Goal: Find specific page/section: Find specific page/section

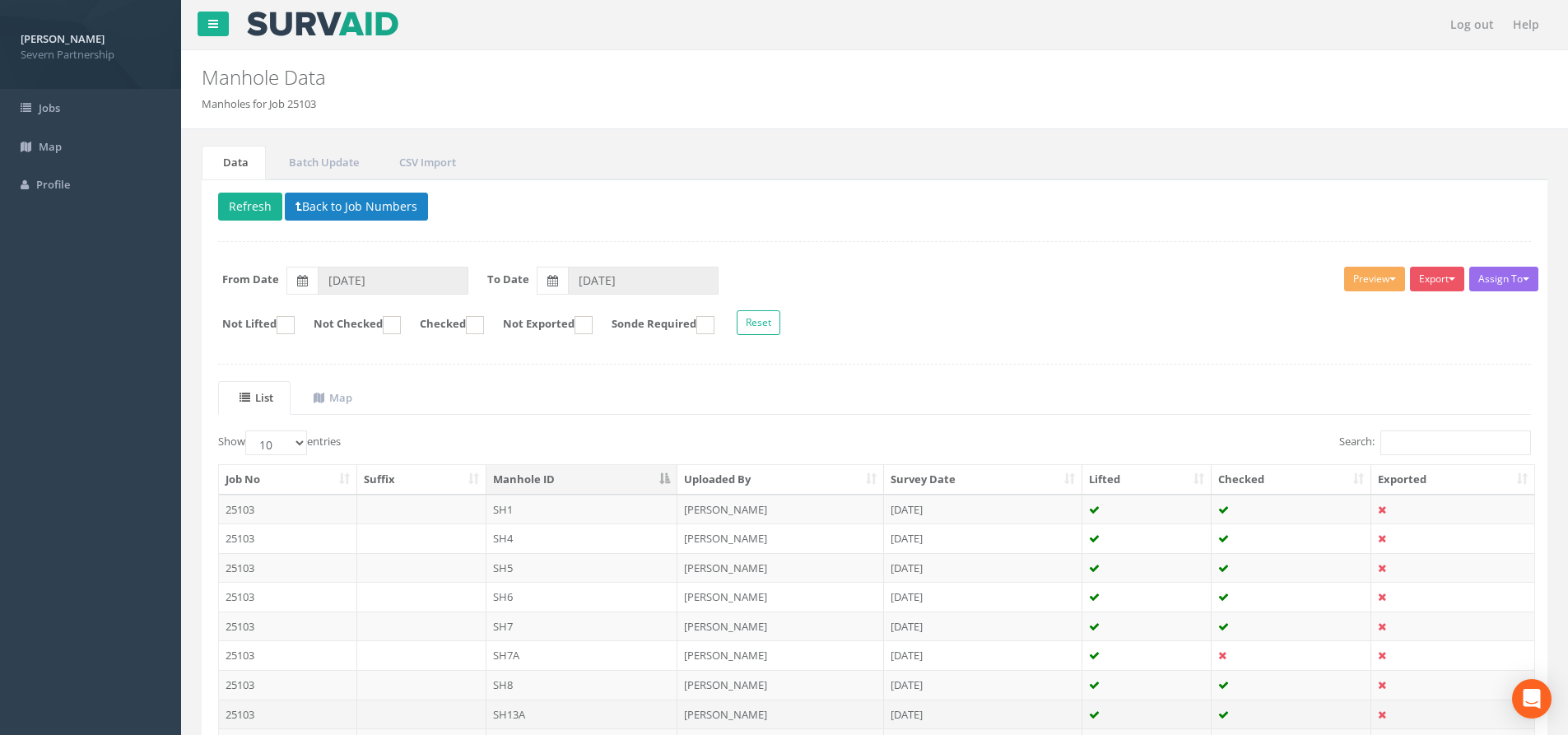
scroll to position [183, 0]
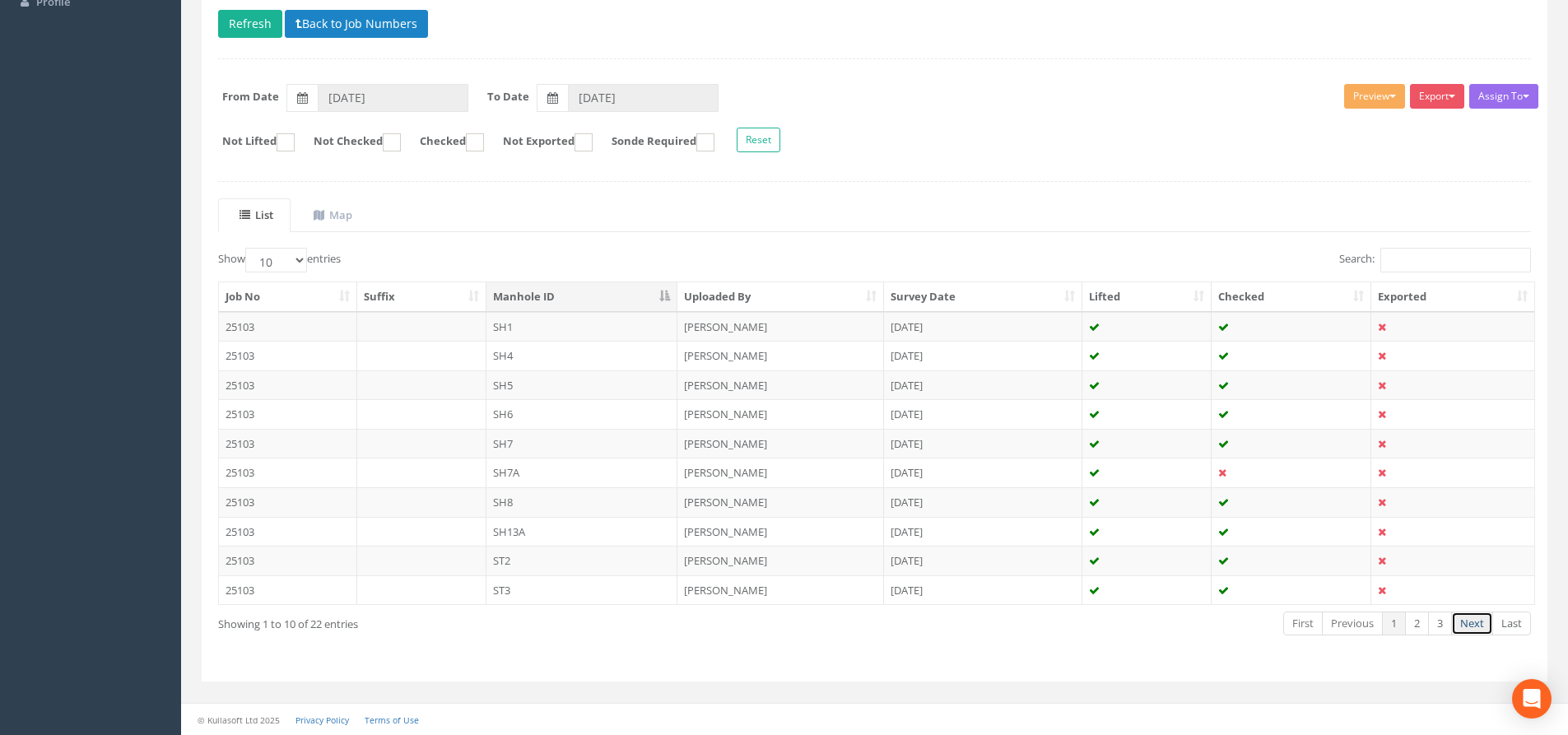
click at [1458, 617] on link "Next" at bounding box center [1471, 623] width 42 height 24
click at [1483, 619] on link "Next" at bounding box center [1471, 623] width 42 height 24
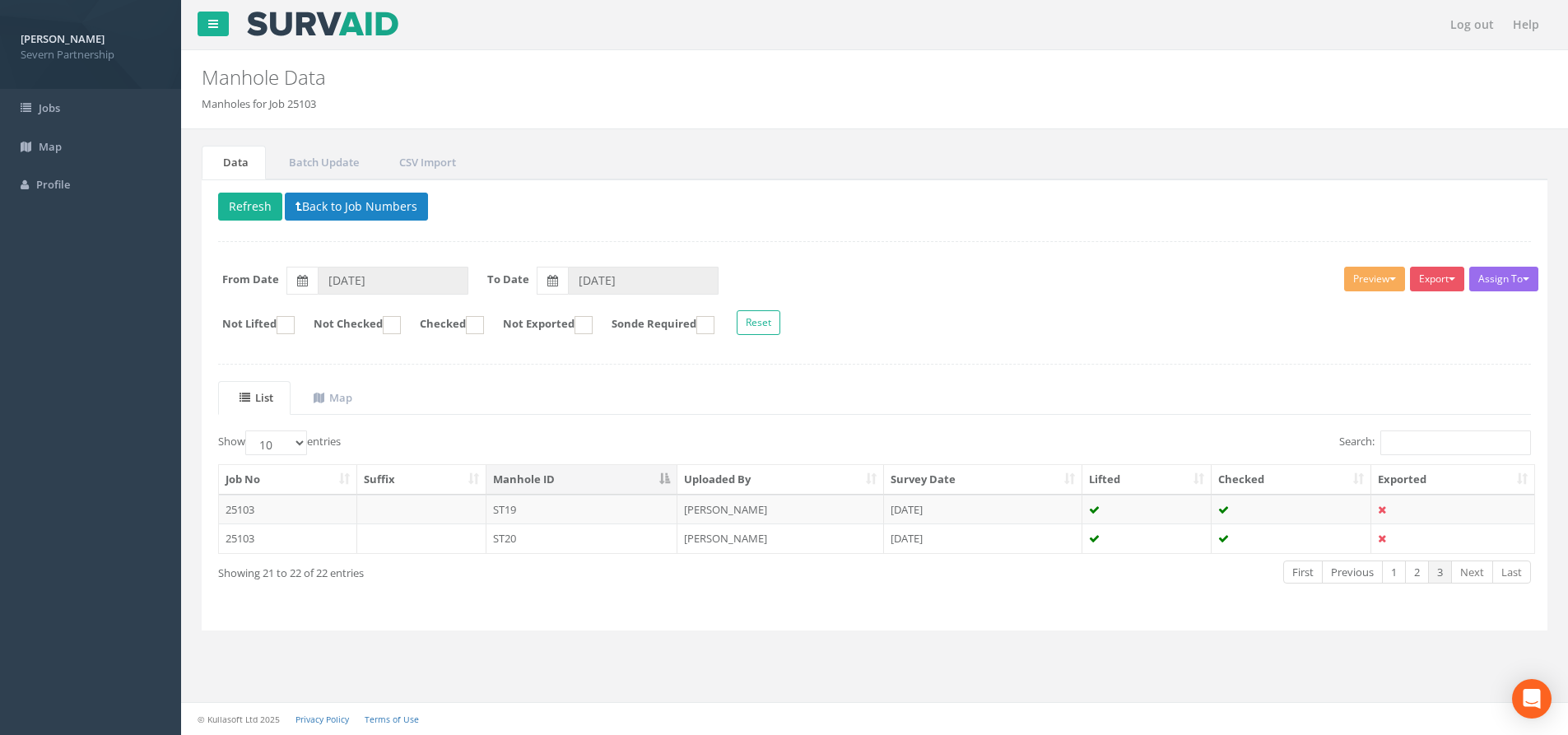
scroll to position [0, 0]
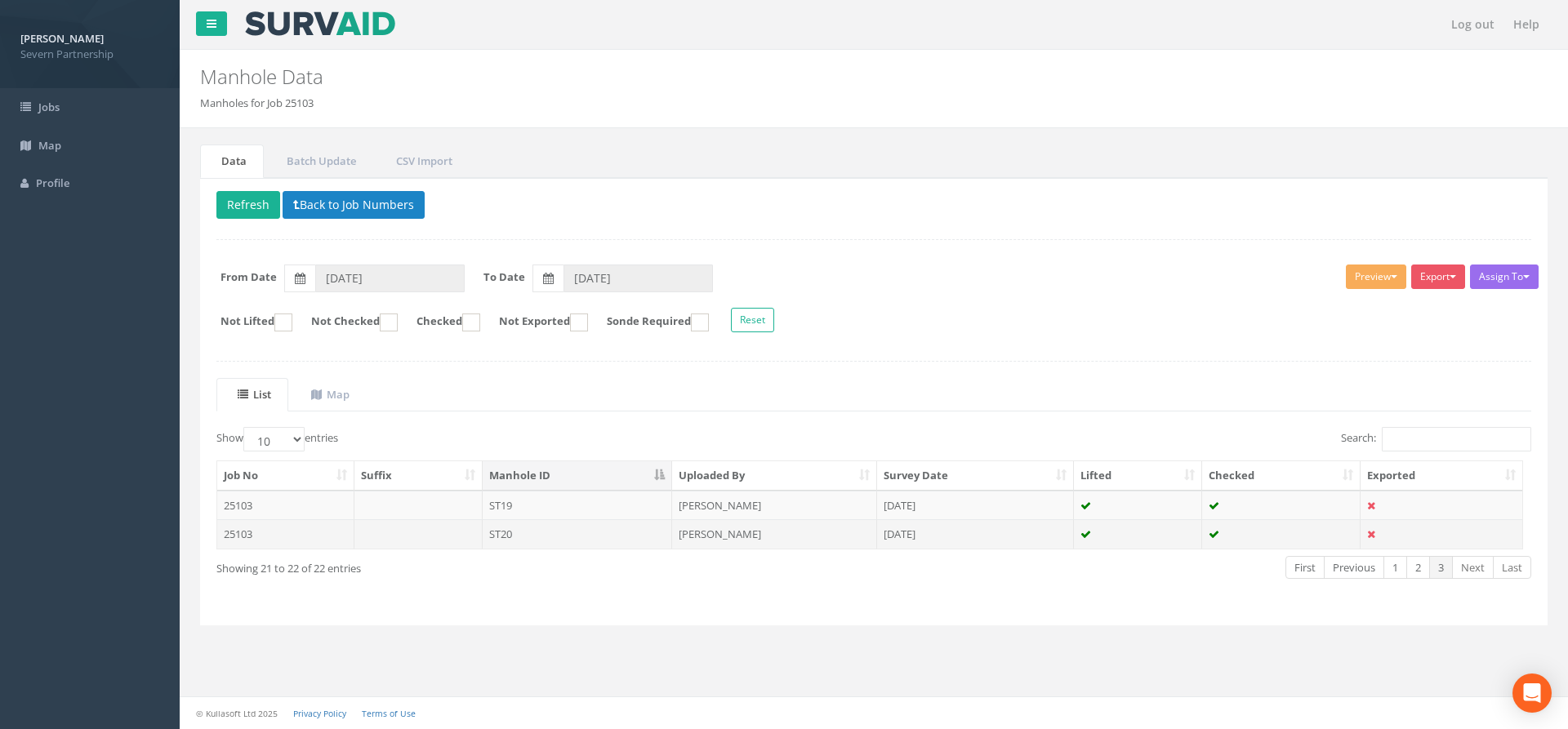
click at [606, 546] on td "ST20" at bounding box center [577, 533] width 190 height 29
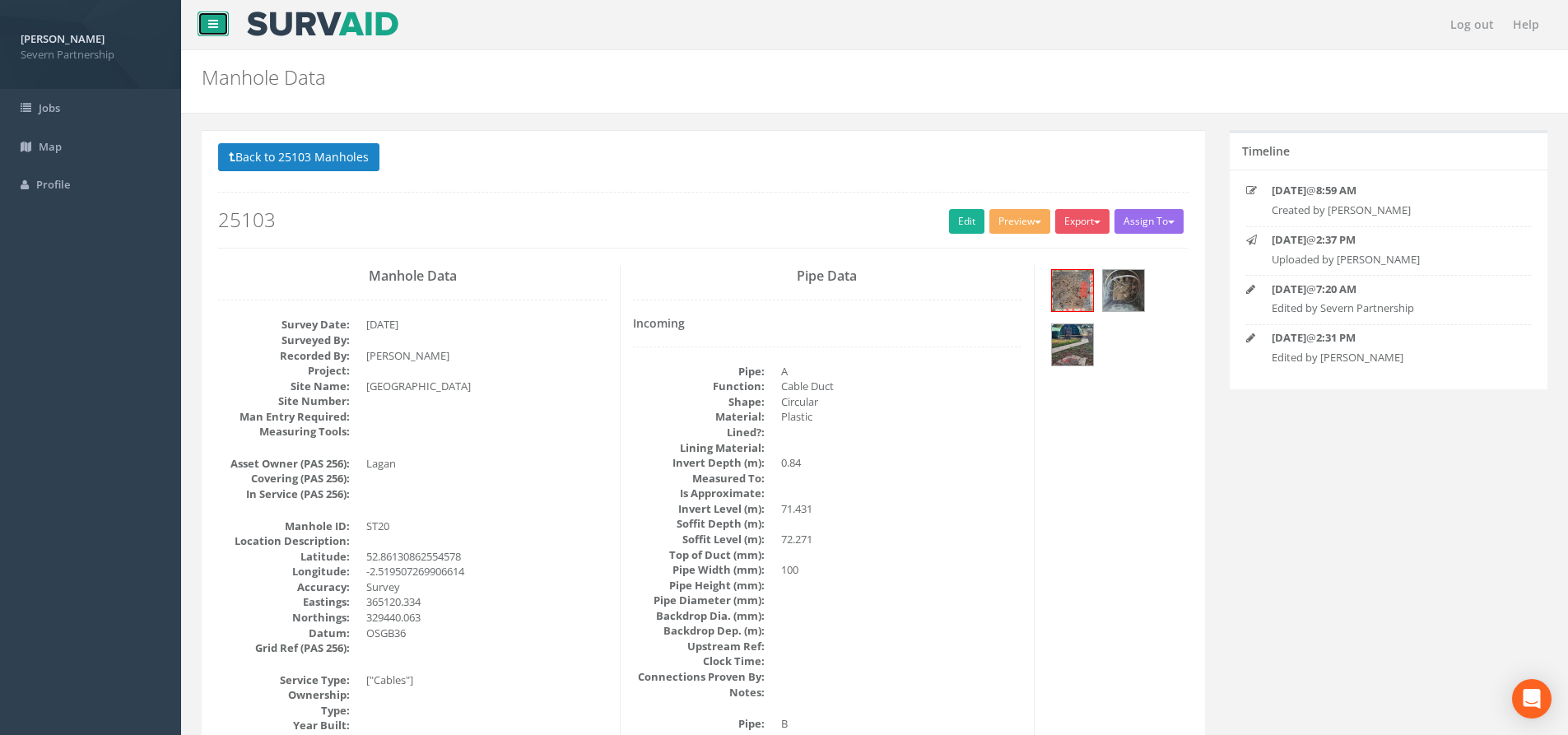
click at [210, 19] on icon at bounding box center [212, 23] width 10 height 12
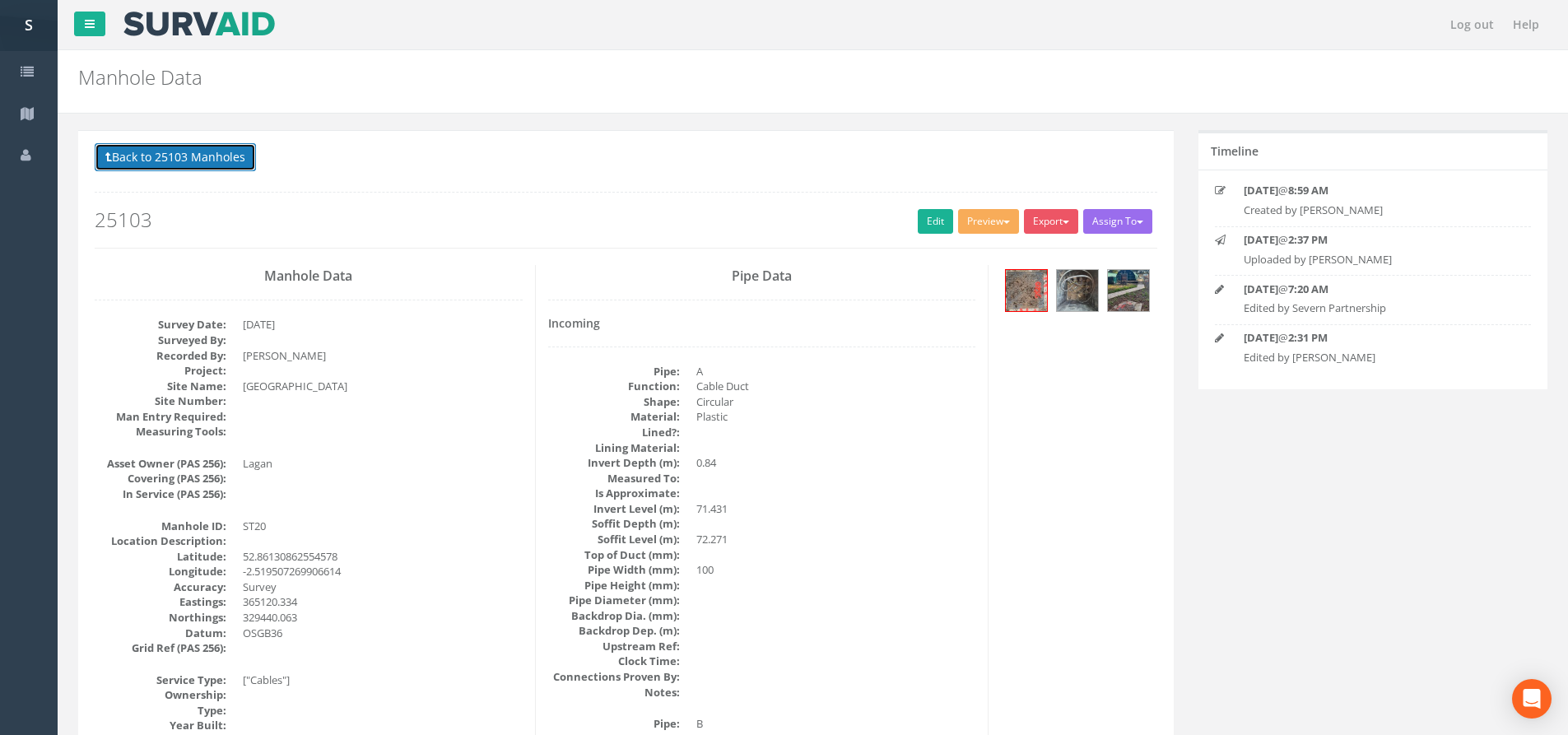
click at [195, 166] on button "Back to 25103 Manholes" at bounding box center [176, 156] width 162 height 28
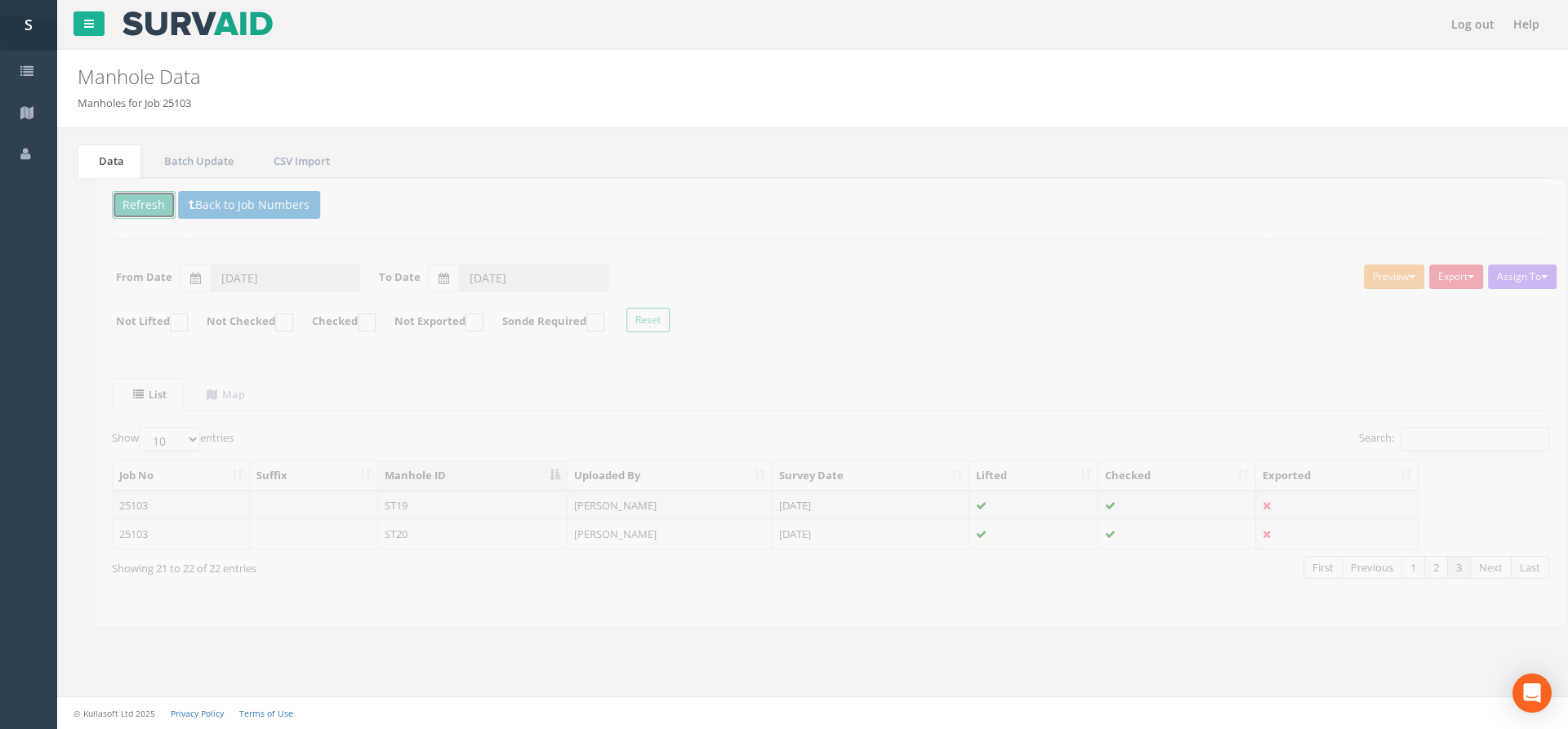
click at [130, 207] on button "Refresh" at bounding box center [126, 205] width 63 height 27
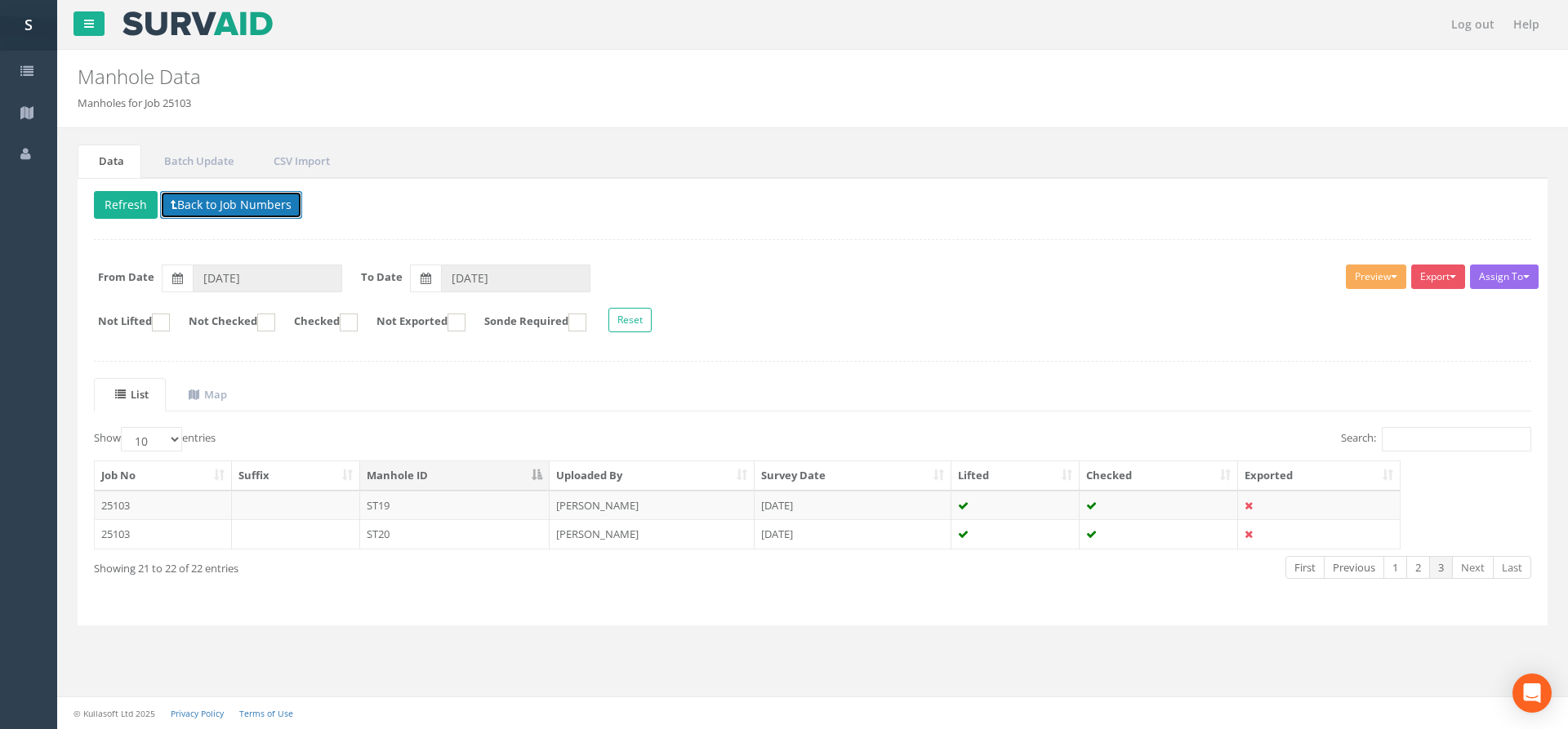
click at [205, 201] on button "Back to Job Numbers" at bounding box center [231, 205] width 142 height 27
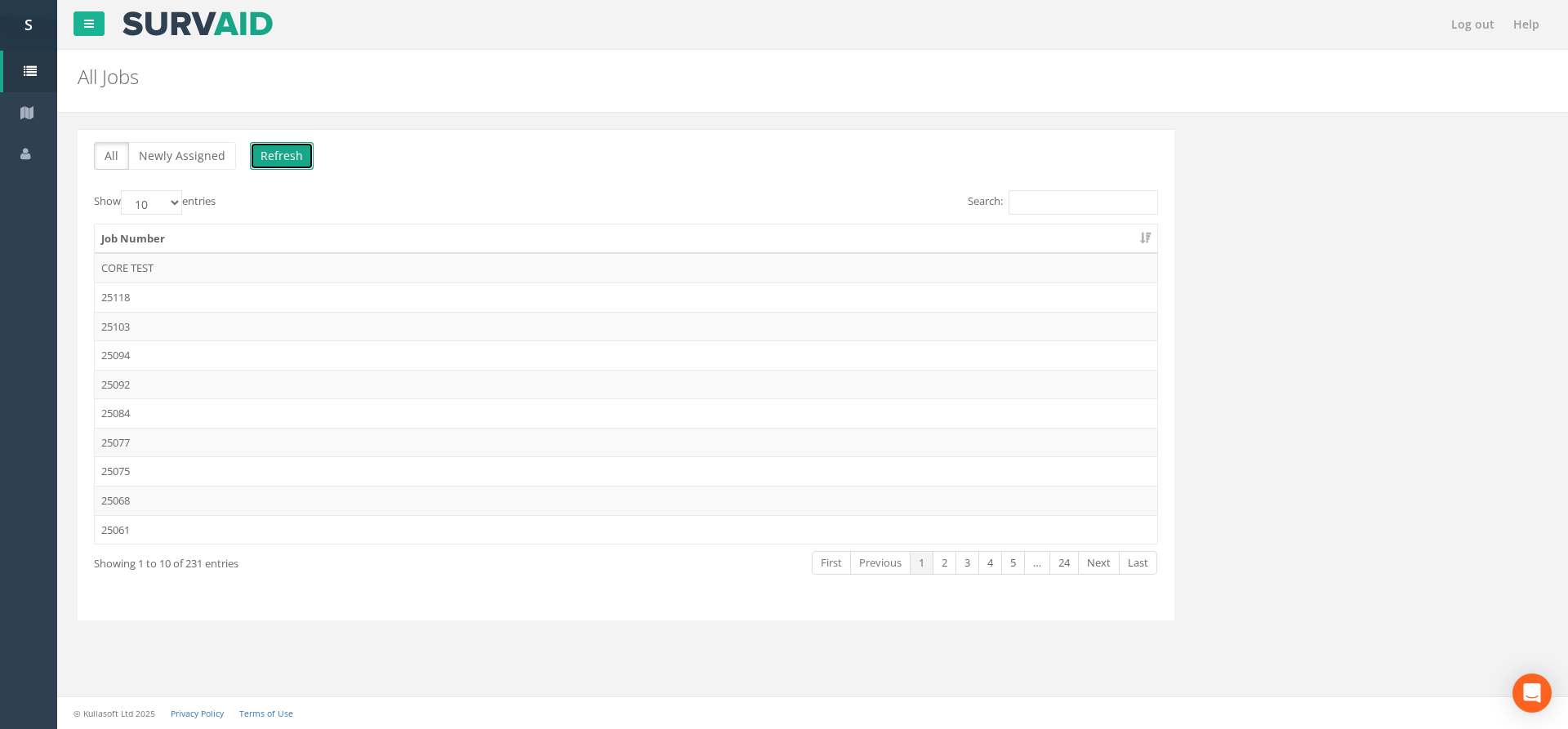
click at [279, 157] on button "Refresh" at bounding box center [281, 155] width 63 height 27
click at [1074, 199] on input "Search:" at bounding box center [1083, 203] width 150 height 25
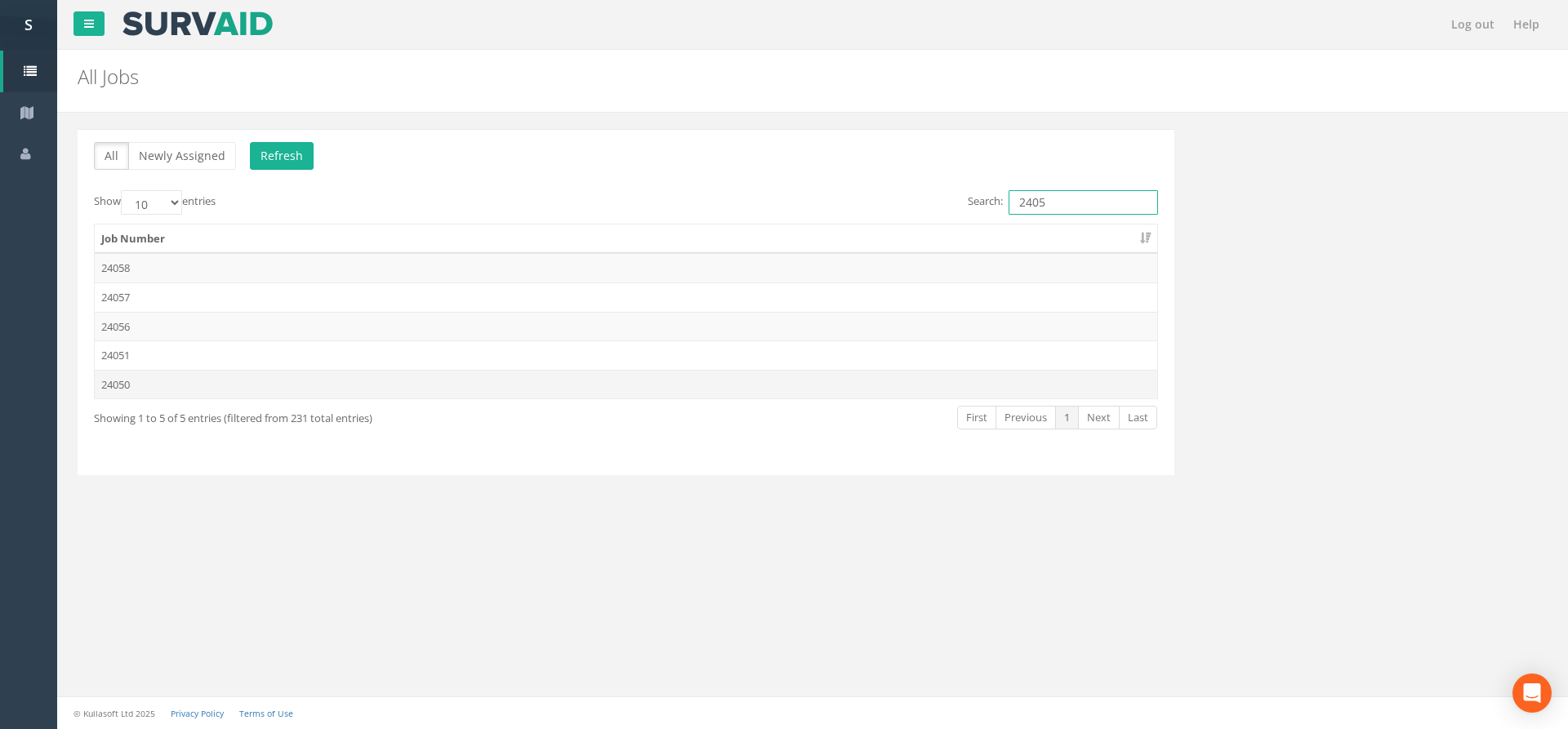
type input "2405"
click at [343, 380] on td "24050" at bounding box center [625, 384] width 1062 height 29
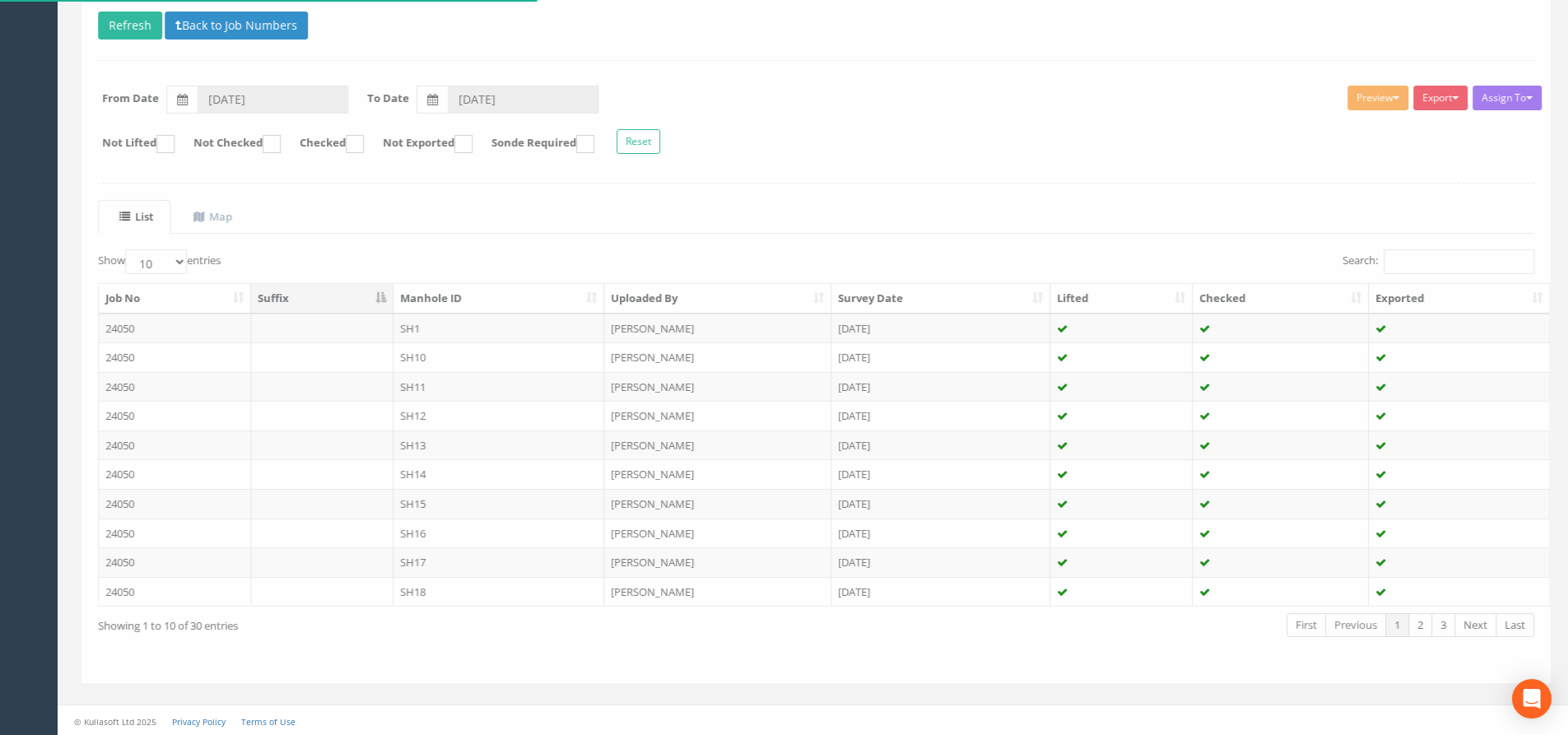
scroll to position [183, 0]
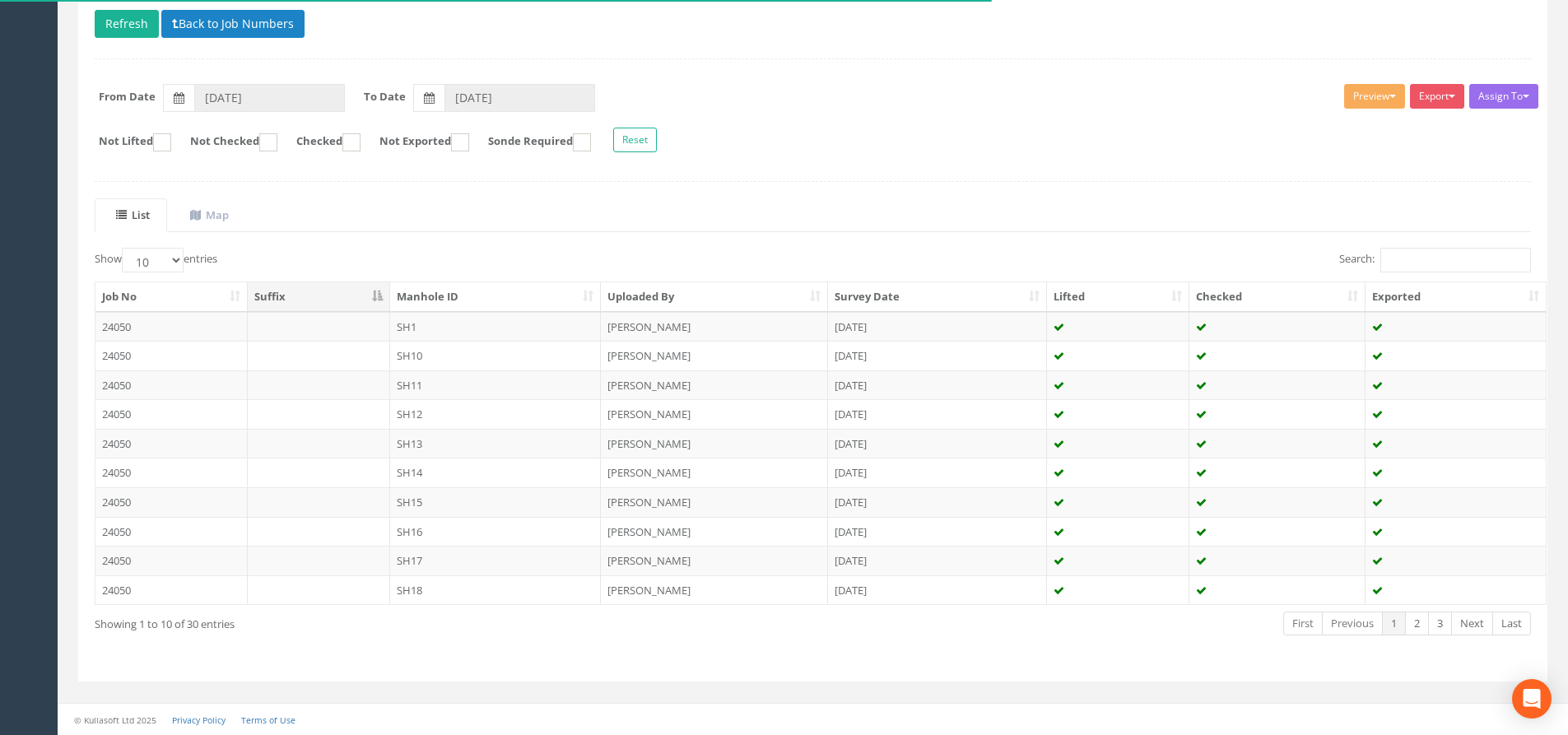
click at [507, 296] on th "Manhole ID" at bounding box center [496, 297] width 211 height 29
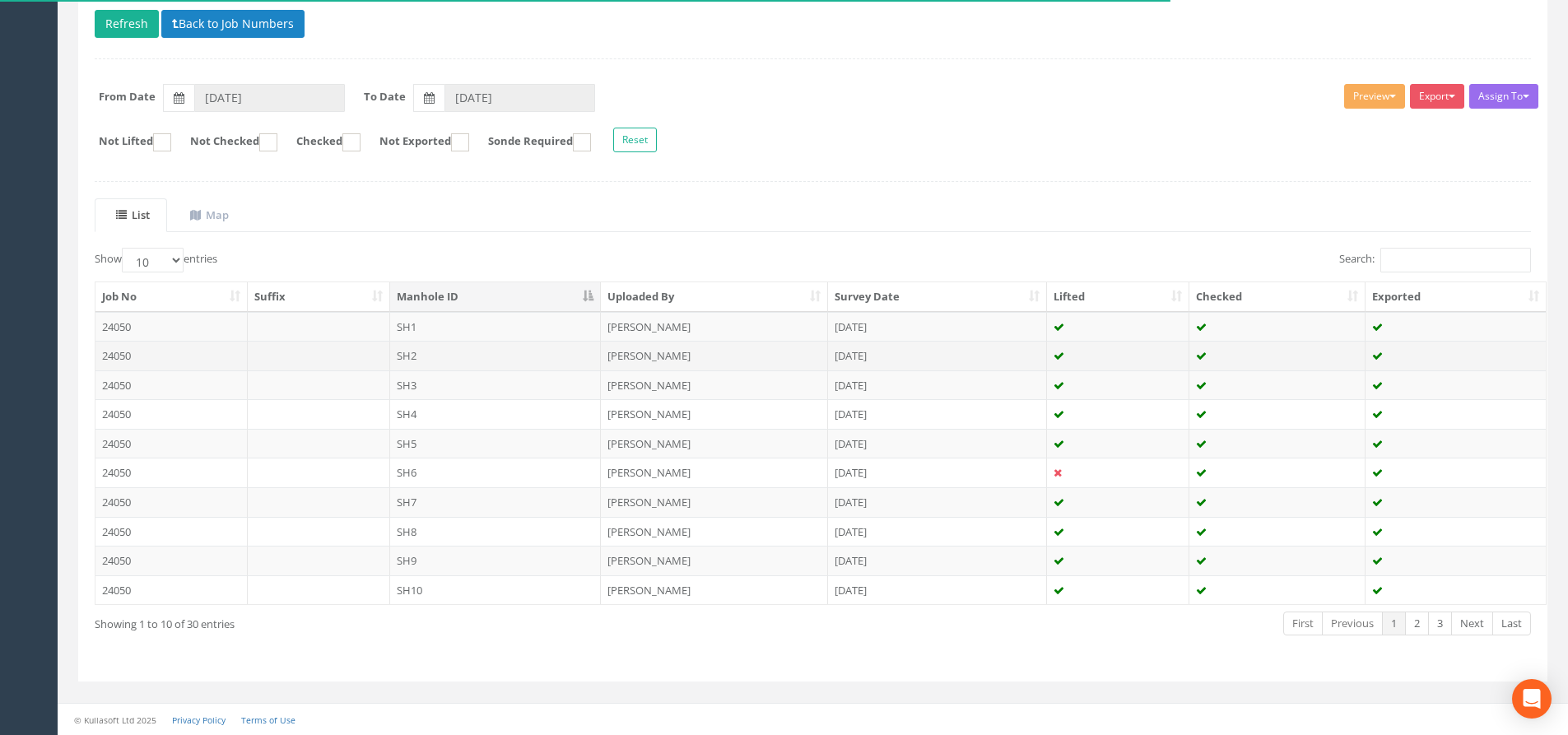
click at [475, 347] on td "SH2" at bounding box center [496, 356] width 211 height 29
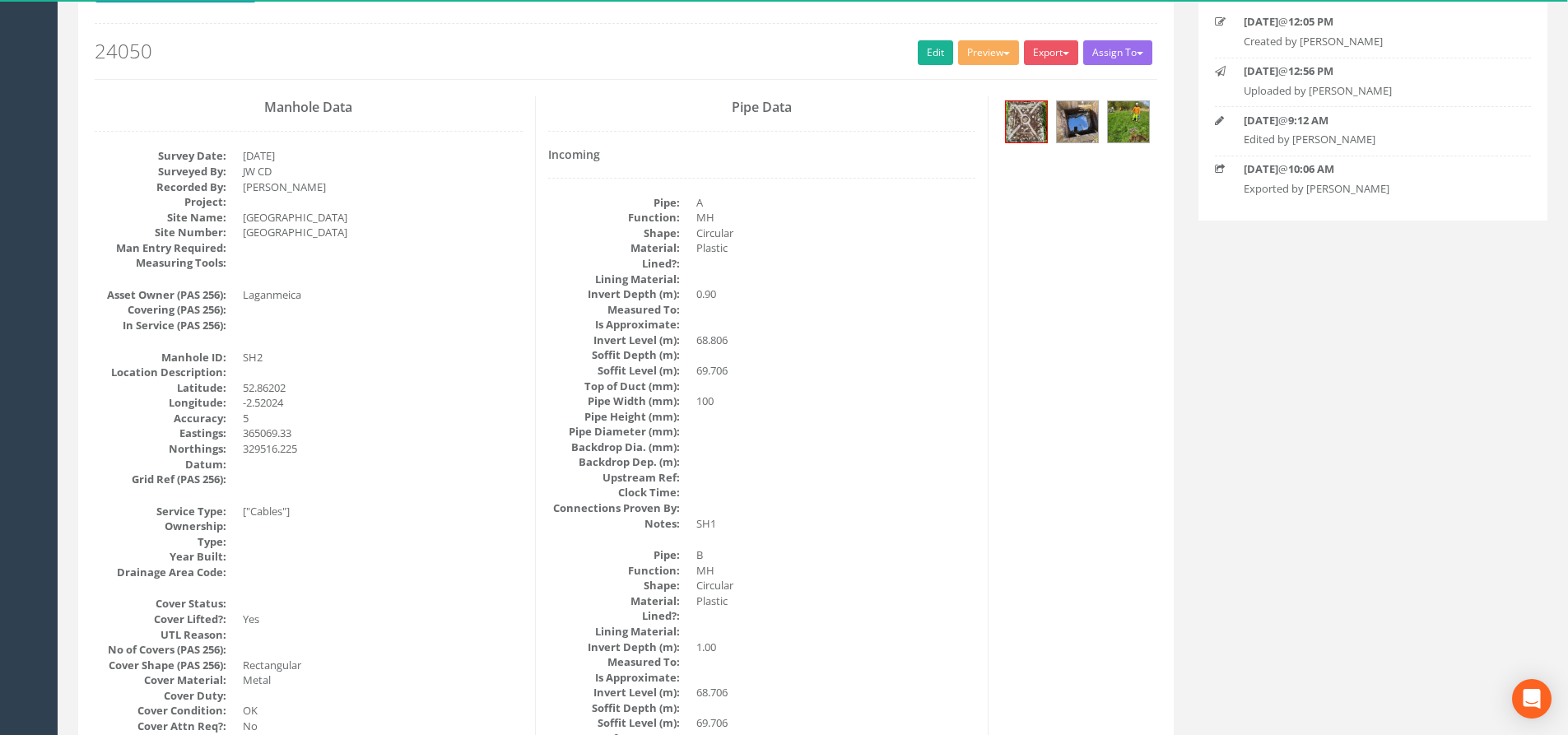
scroll to position [0, 0]
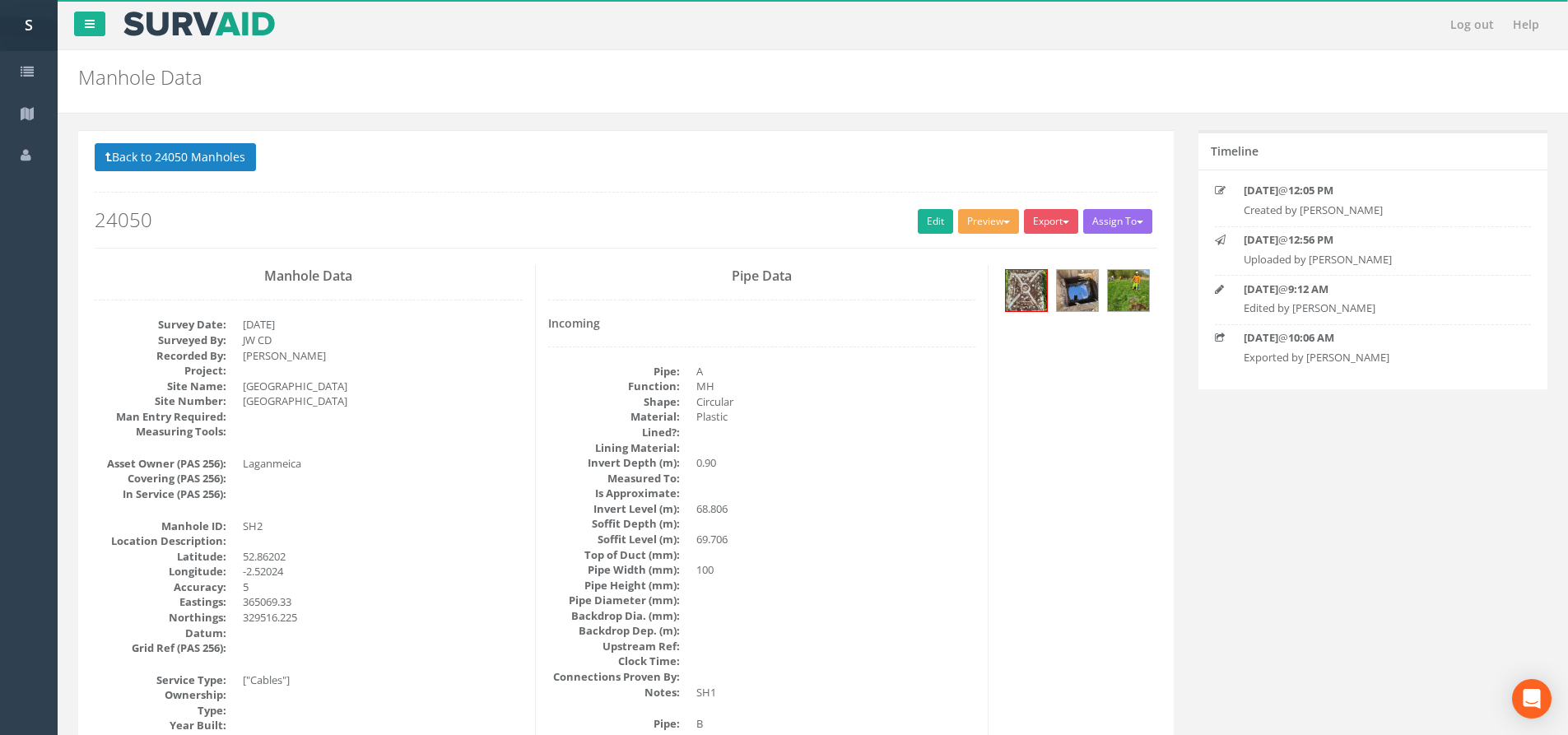
click at [977, 228] on button "Preview" at bounding box center [988, 221] width 61 height 25
click at [975, 244] on link "SP Manhole" at bounding box center [958, 255] width 125 height 26
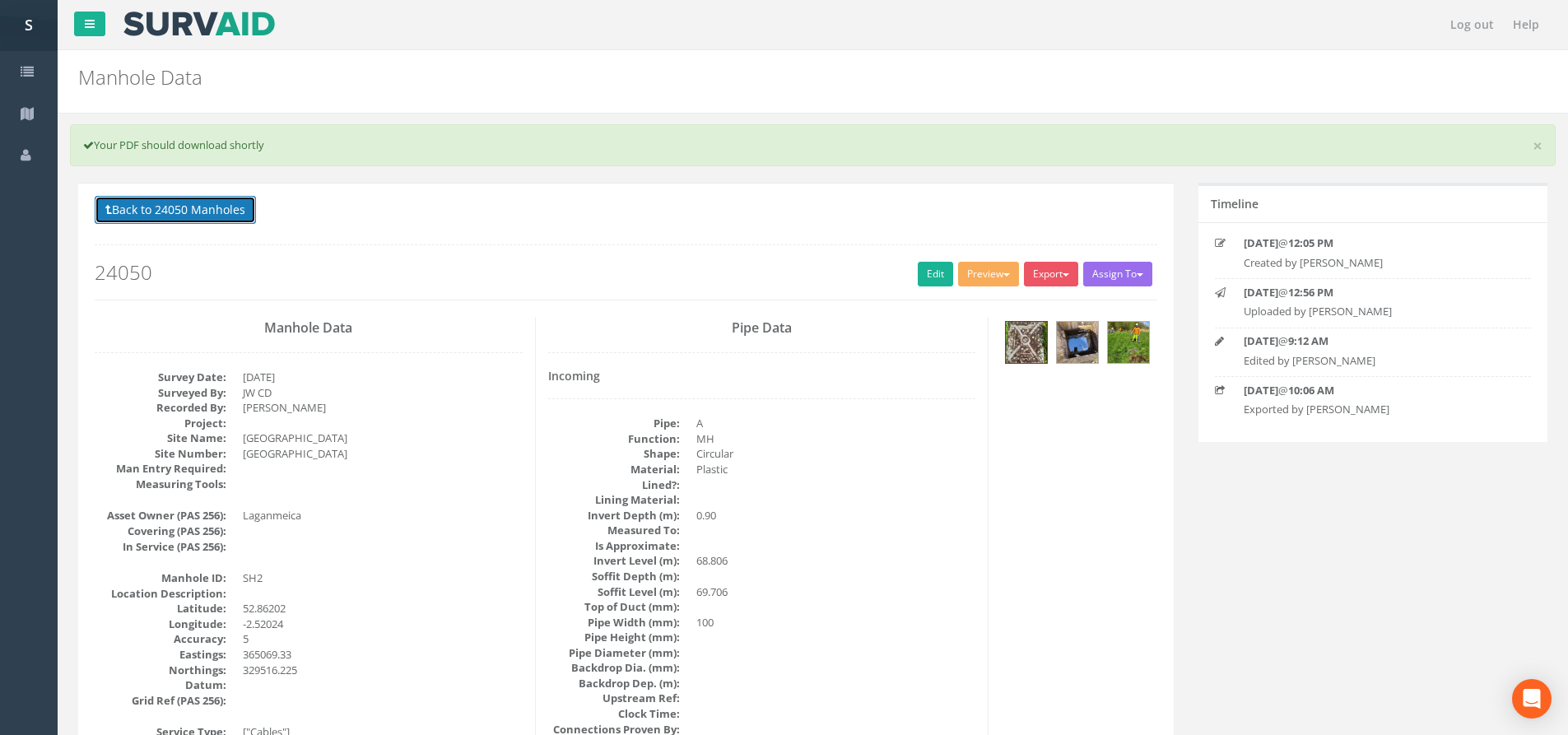
click at [219, 220] on button "Back to 24050 Manholes" at bounding box center [176, 209] width 162 height 28
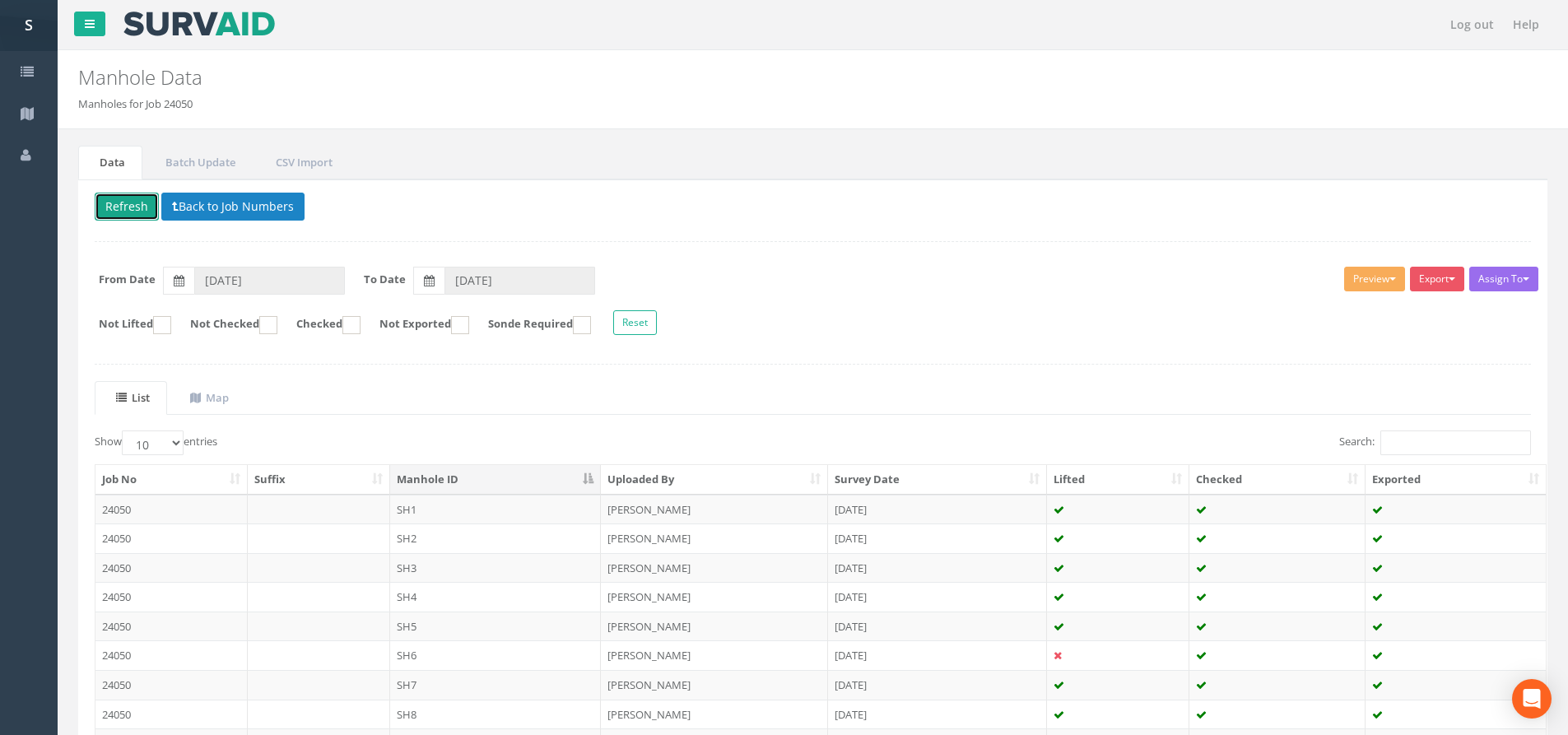
click at [138, 209] on button "Refresh" at bounding box center [127, 206] width 64 height 28
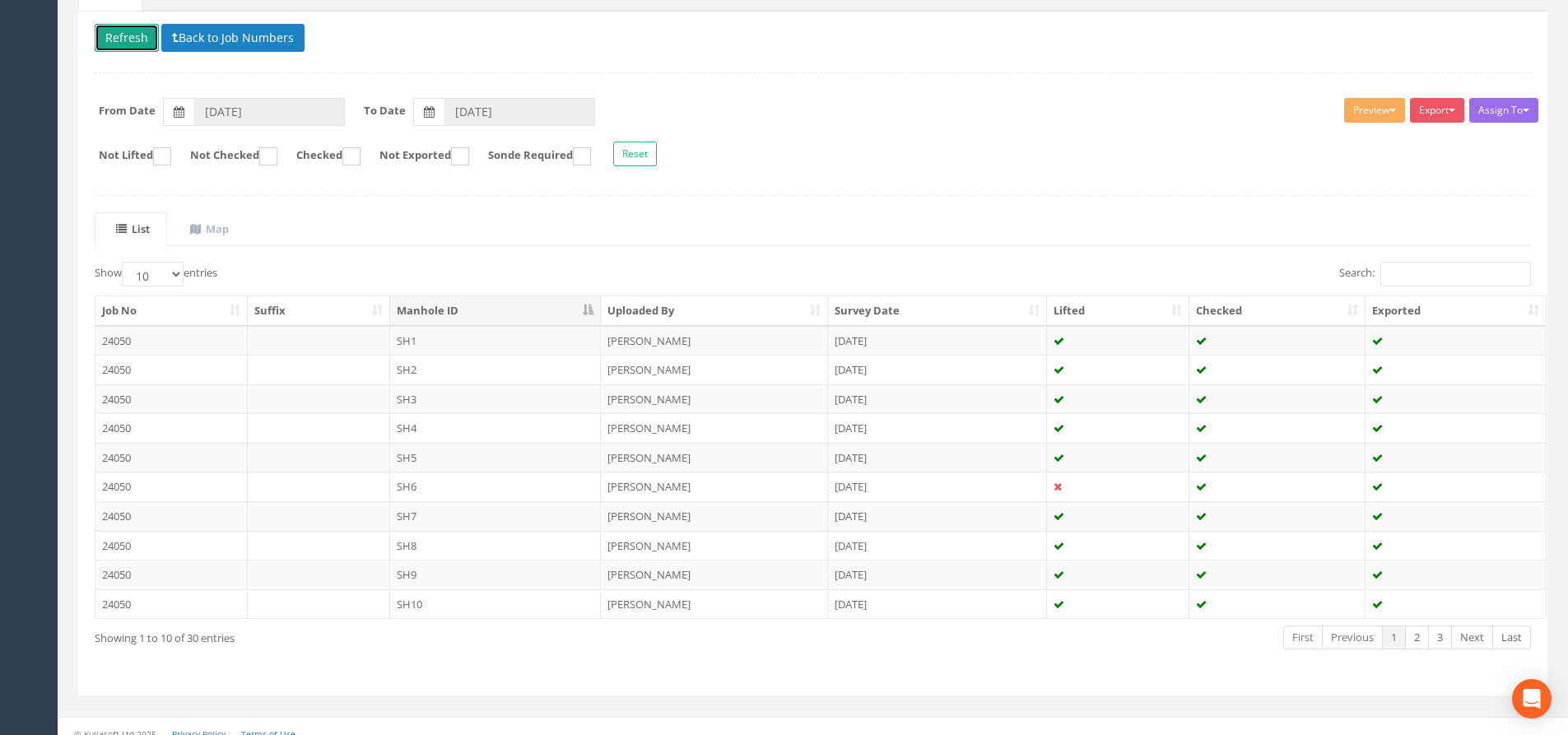
scroll to position [183, 0]
